Goal: Task Accomplishment & Management: Manage account settings

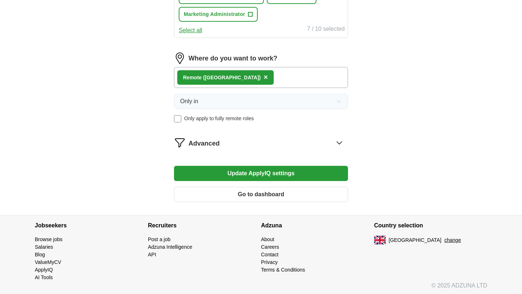
scroll to position [375, 0]
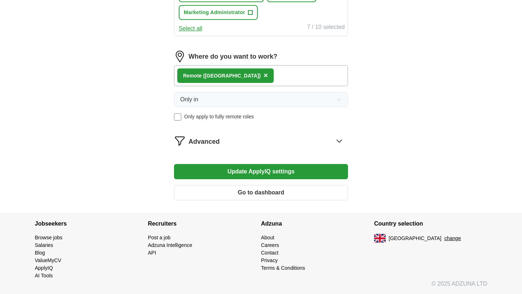
click at [296, 191] on button "Go to dashboard" at bounding box center [261, 192] width 174 height 15
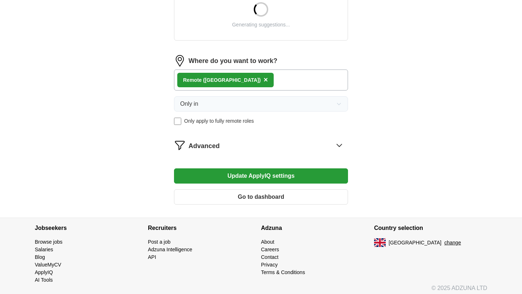
scroll to position [299, 0]
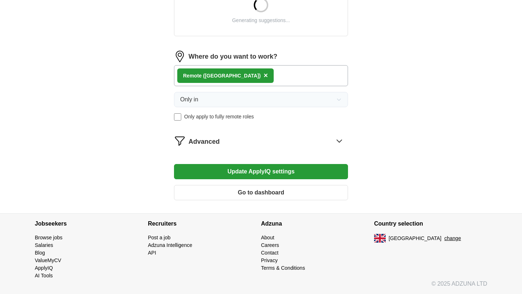
click at [340, 140] on icon at bounding box center [340, 141] width 12 height 12
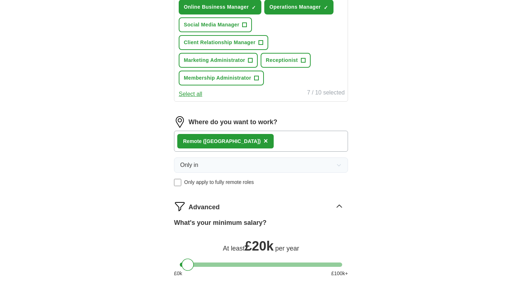
scroll to position [482, 0]
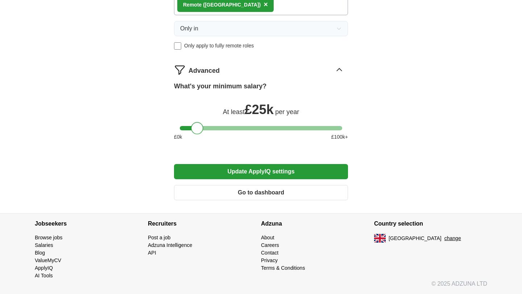
drag, startPoint x: 187, startPoint y: 124, endPoint x: 196, endPoint y: 128, distance: 9.6
click at [196, 128] on div at bounding box center [197, 128] width 12 height 12
click at [213, 169] on button "Update ApplyIQ settings" at bounding box center [261, 171] width 174 height 15
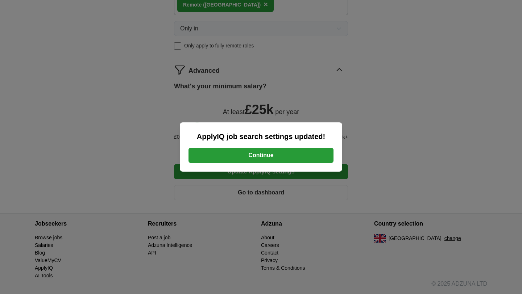
click at [242, 151] on button "Continue" at bounding box center [261, 155] width 145 height 15
